Goal: Transaction & Acquisition: Purchase product/service

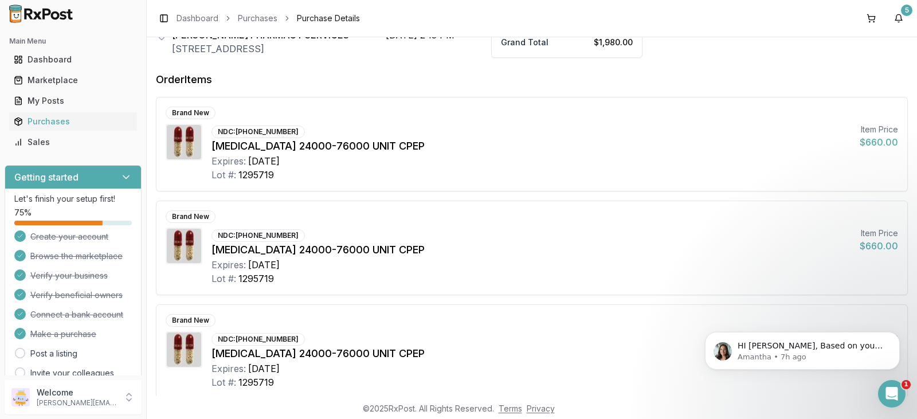
scroll to position [167, 0]
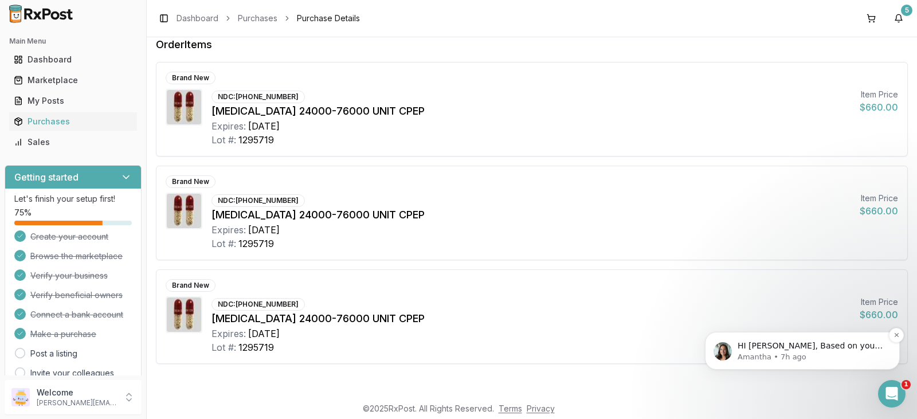
click at [797, 348] on p "HI [PERSON_NAME], Based on your PO, we recommend these items that are currently…" at bounding box center [812, 346] width 148 height 11
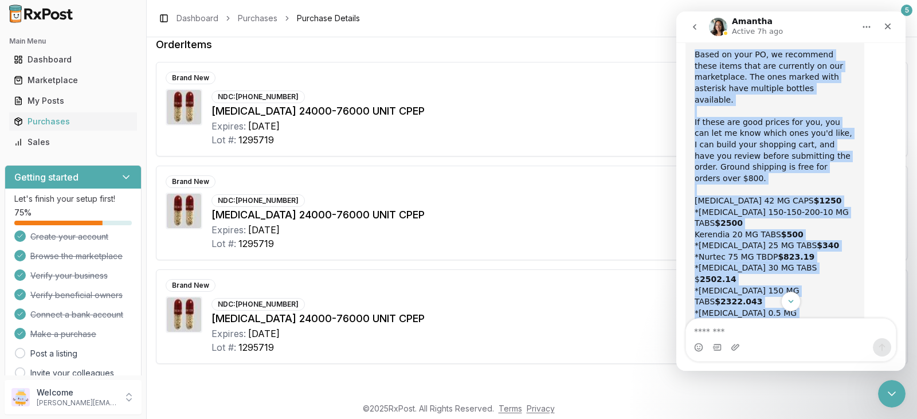
scroll to position [178, 0]
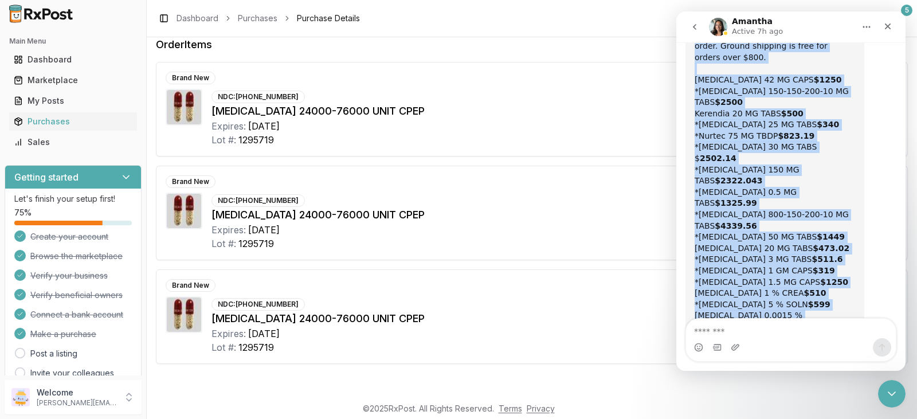
drag, startPoint x: 696, startPoint y: 54, endPoint x: 824, endPoint y: 261, distance: 243.1
click at [824, 261] on div "HI [PERSON_NAME], Based on your PO, we recommend these items that are currently…" at bounding box center [775, 136] width 161 height 460
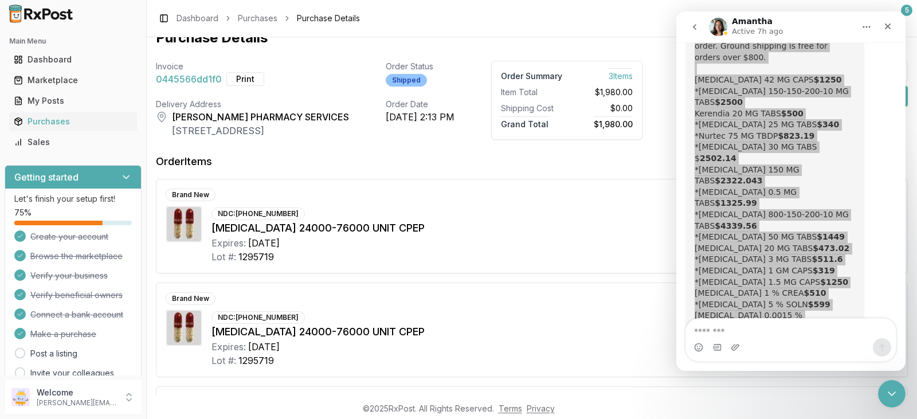
scroll to position [0, 0]
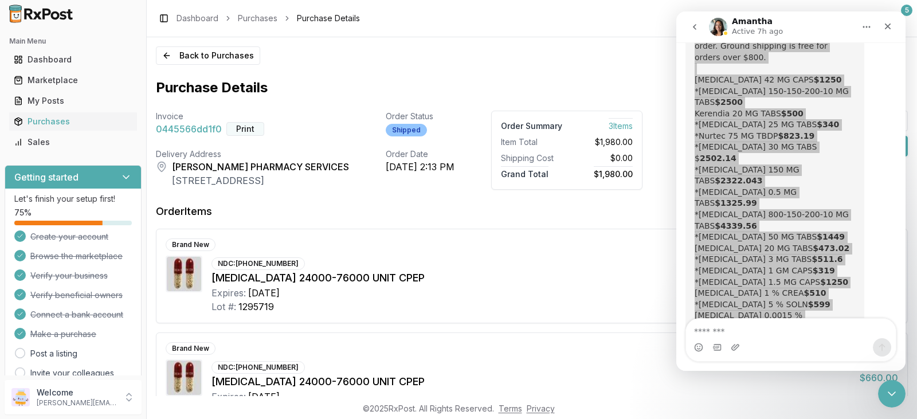
click at [245, 129] on button "Print" at bounding box center [246, 129] width 38 height 14
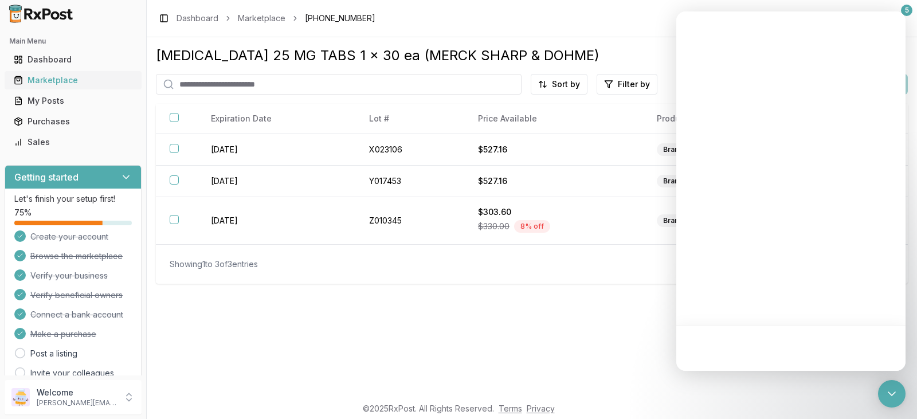
click at [63, 79] on div "Marketplace" at bounding box center [73, 80] width 119 height 11
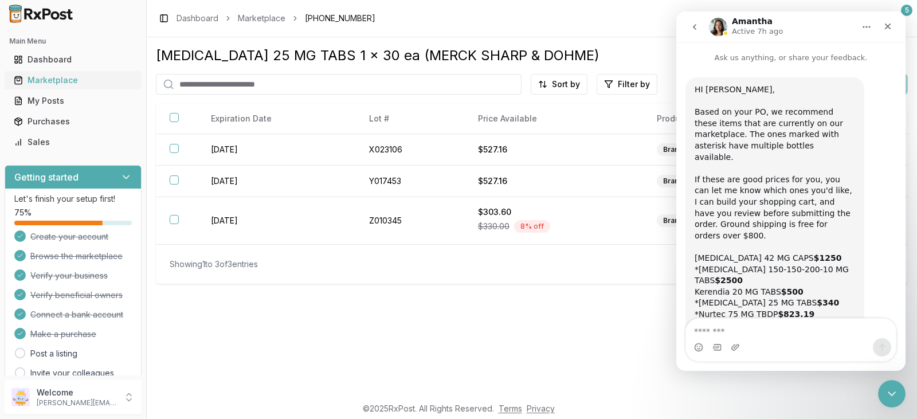
scroll to position [178, 0]
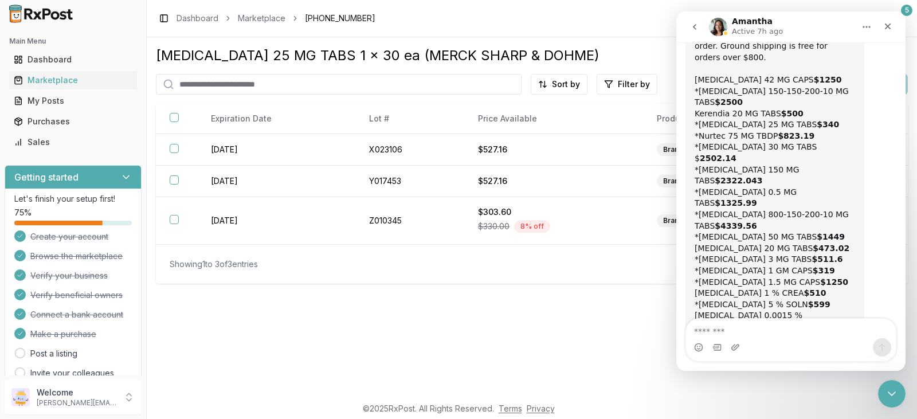
click at [220, 87] on input "search" at bounding box center [339, 84] width 366 height 21
type input "*"
click at [202, 86] on input "**" at bounding box center [339, 84] width 366 height 21
type input "*******"
click at [892, 26] on icon "Close" at bounding box center [888, 26] width 9 height 9
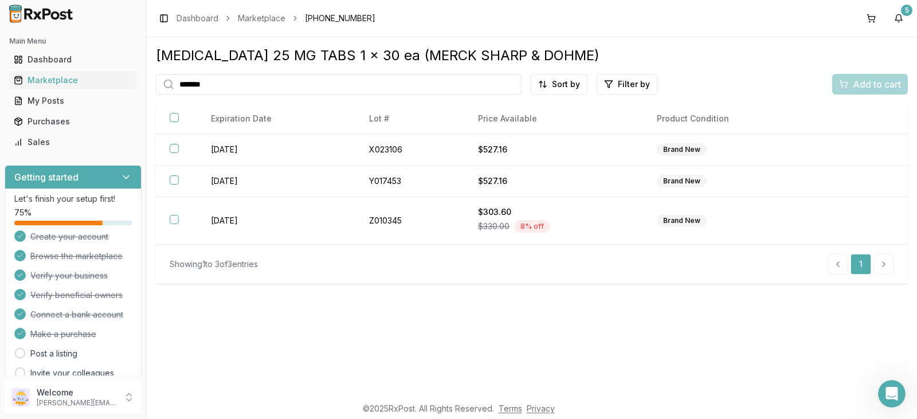
scroll to position [178, 0]
click at [85, 77] on div "Marketplace" at bounding box center [73, 80] width 119 height 11
click at [67, 99] on div "My Posts" at bounding box center [73, 100] width 119 height 11
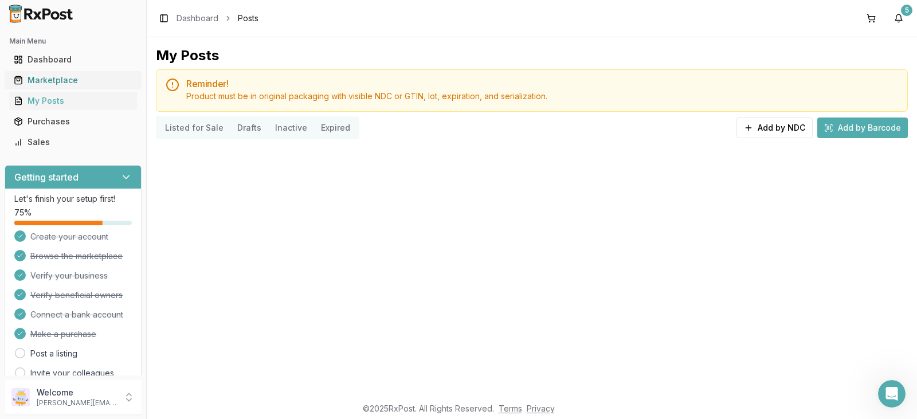
click at [78, 78] on div "Marketplace" at bounding box center [73, 80] width 119 height 11
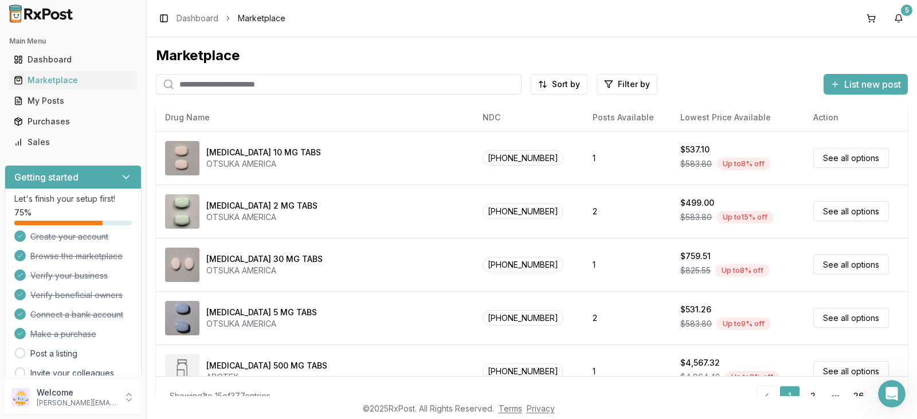
click at [247, 85] on input "search" at bounding box center [339, 84] width 366 height 21
type input "*******"
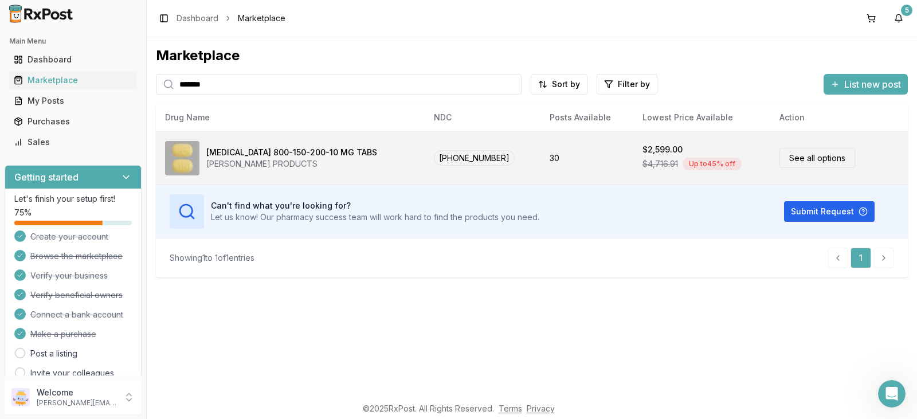
click at [808, 157] on link "See all options" at bounding box center [818, 158] width 76 height 20
